Goal: Transaction & Acquisition: Purchase product/service

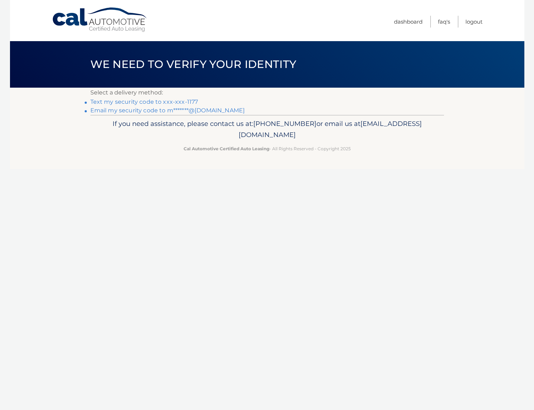
click at [176, 102] on link "Text my security code to xxx-xxx-1177" at bounding box center [144, 101] width 108 height 7
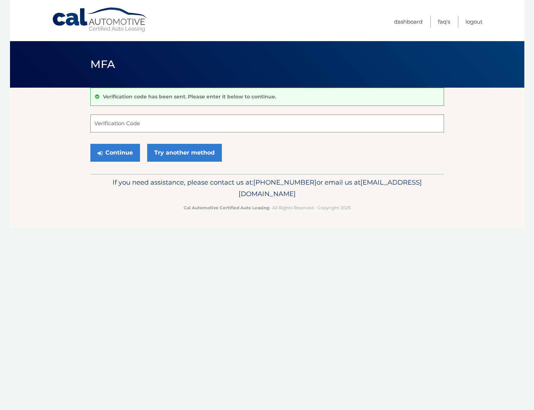
click at [146, 125] on input "Verification Code" at bounding box center [267, 123] width 354 height 18
type input "446250"
click at [117, 154] on button "Continue" at bounding box center [115, 153] width 50 height 18
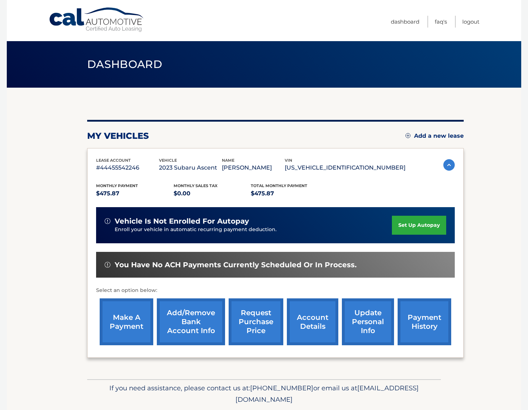
click at [137, 326] on link "make a payment" at bounding box center [127, 321] width 54 height 47
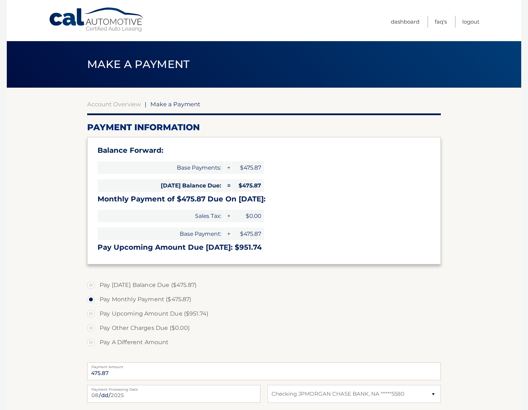
select select "YjdjYjcyZjktNTNkNi00NzU3LTkzNzUtM2JkMWY2MjY1NmM3"
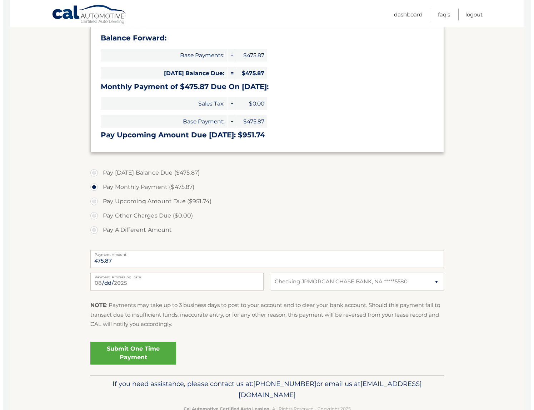
scroll to position [132, 0]
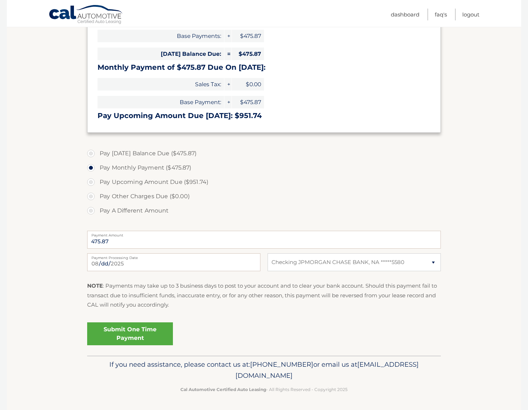
click at [137, 332] on link "Submit One Time Payment" at bounding box center [130, 333] width 86 height 23
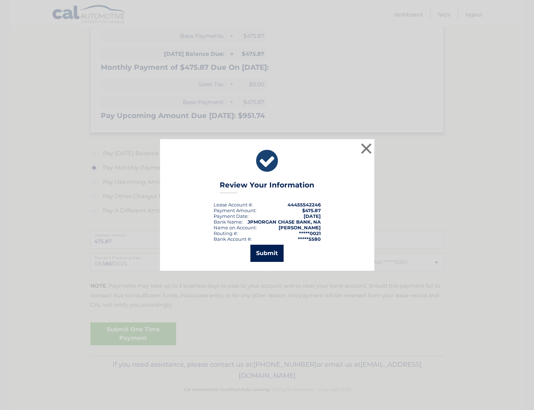
click at [271, 251] on button "Submit" at bounding box center [267, 253] width 33 height 17
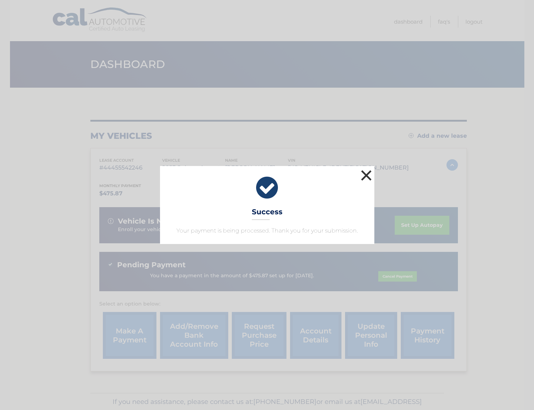
click at [362, 173] on button "×" at bounding box center [367, 175] width 14 height 14
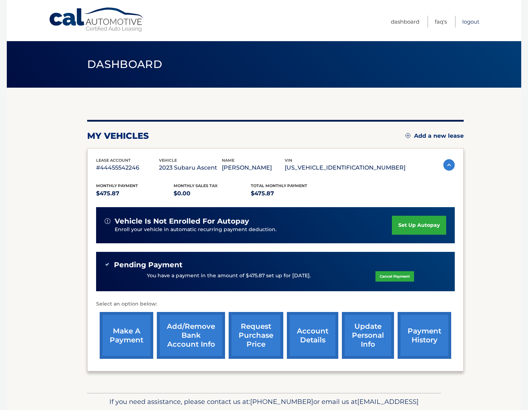
click at [474, 22] on link "Logout" at bounding box center [471, 22] width 17 height 12
